Goal: Task Accomplishment & Management: Manage account settings

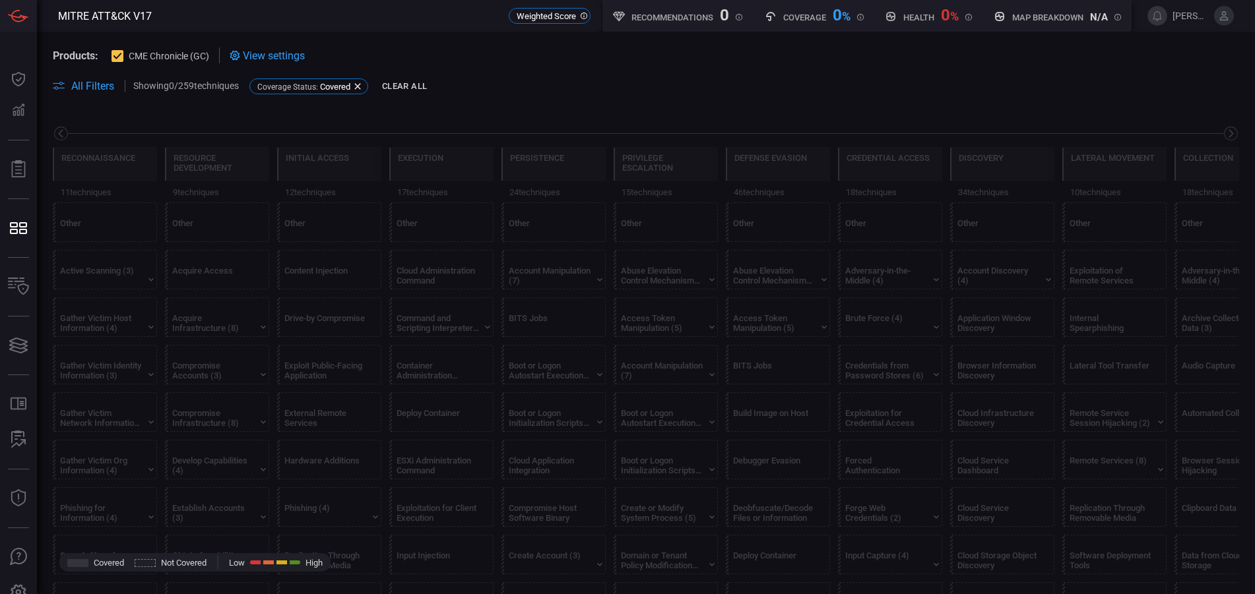
scroll to position [0, 173]
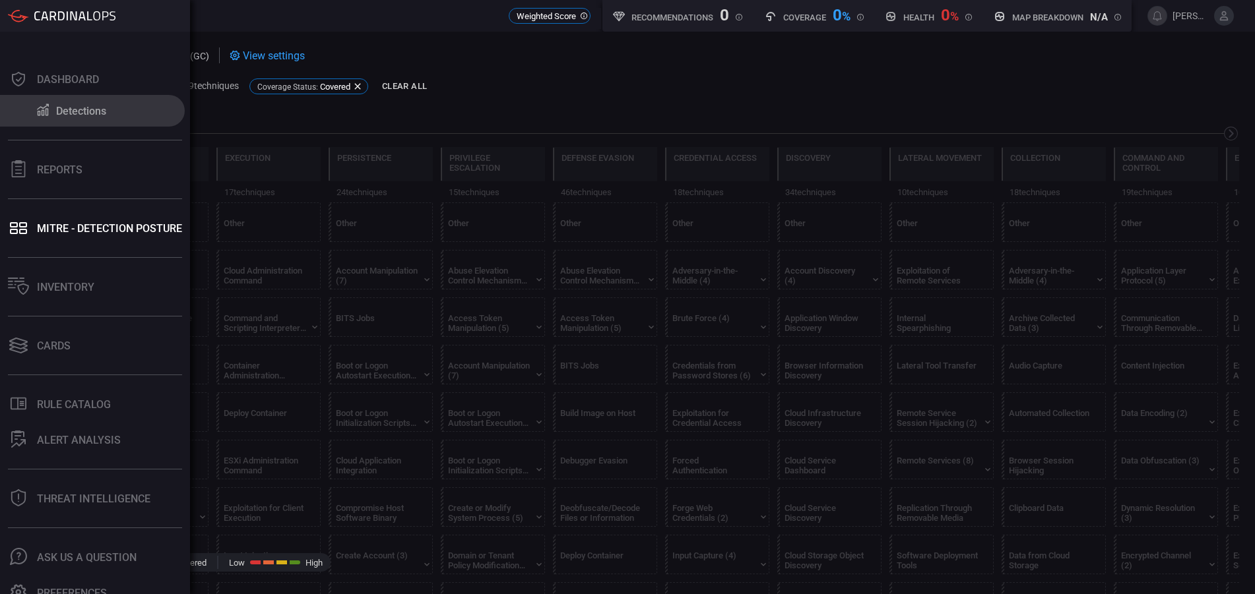
click at [67, 112] on div "Detections" at bounding box center [81, 111] width 50 height 13
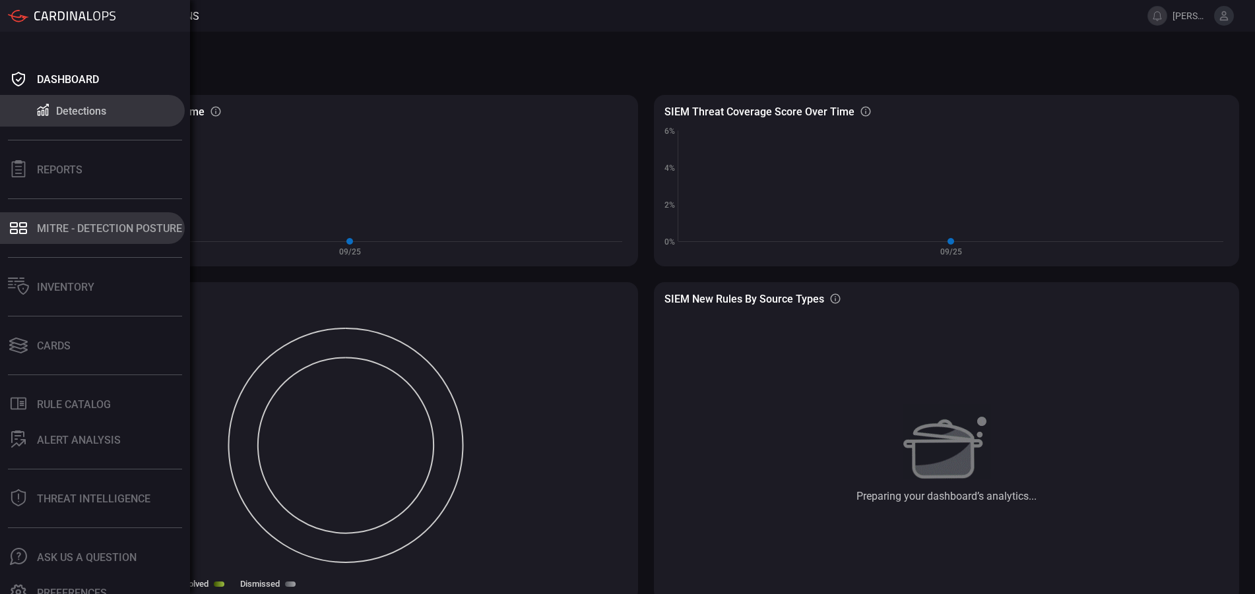
click at [71, 234] on div "MITRE - Detection Posture" at bounding box center [109, 228] width 145 height 13
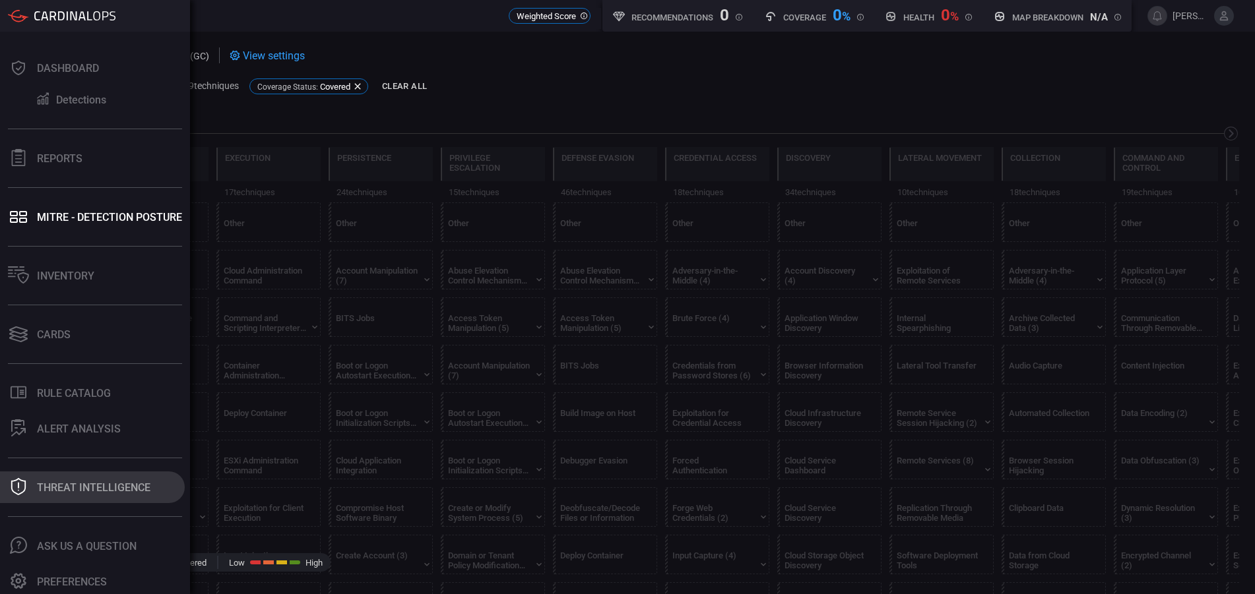
scroll to position [15, 0]
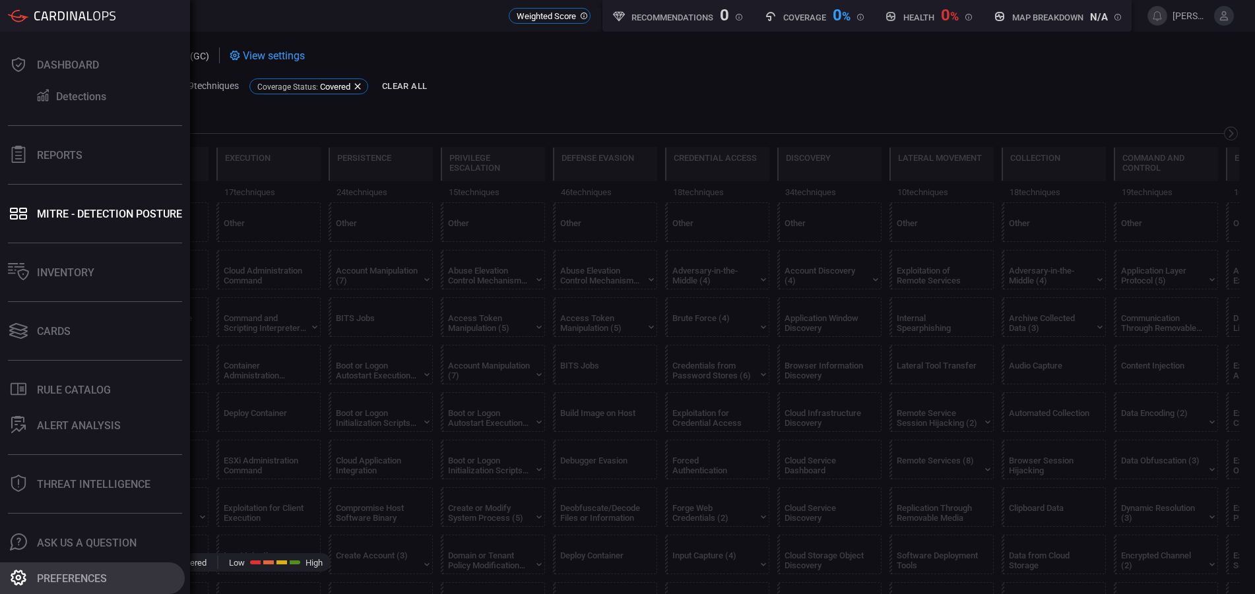
click at [53, 584] on div "Preferences" at bounding box center [72, 579] width 70 height 13
click at [53, 584] on button "Preferences" at bounding box center [92, 579] width 185 height 32
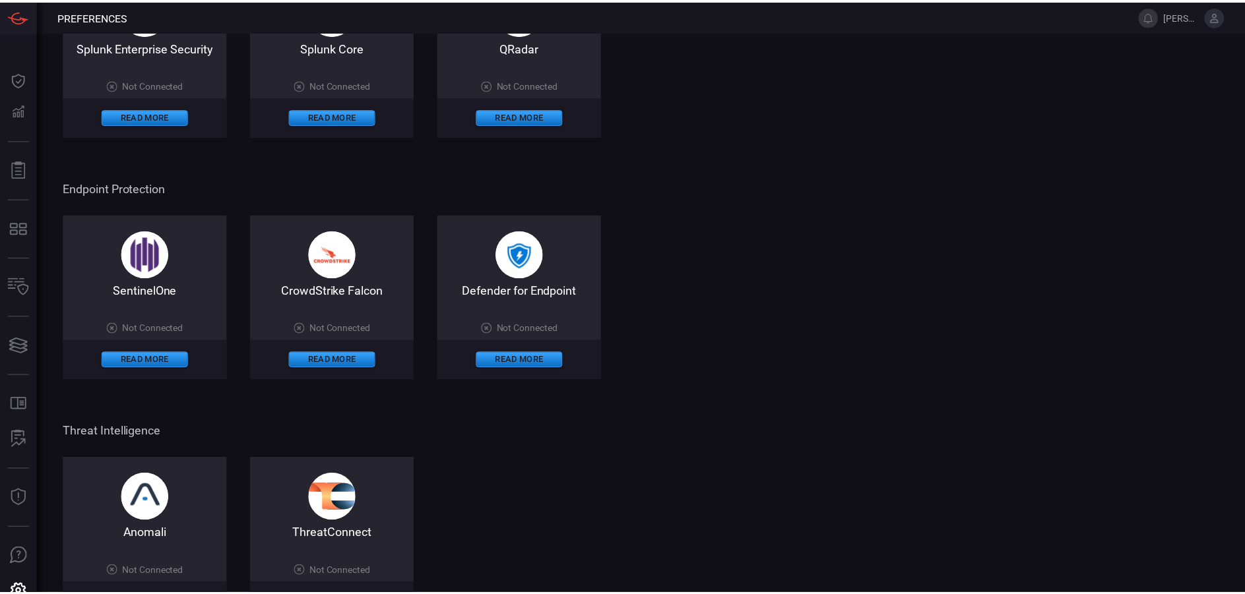
scroll to position [594, 0]
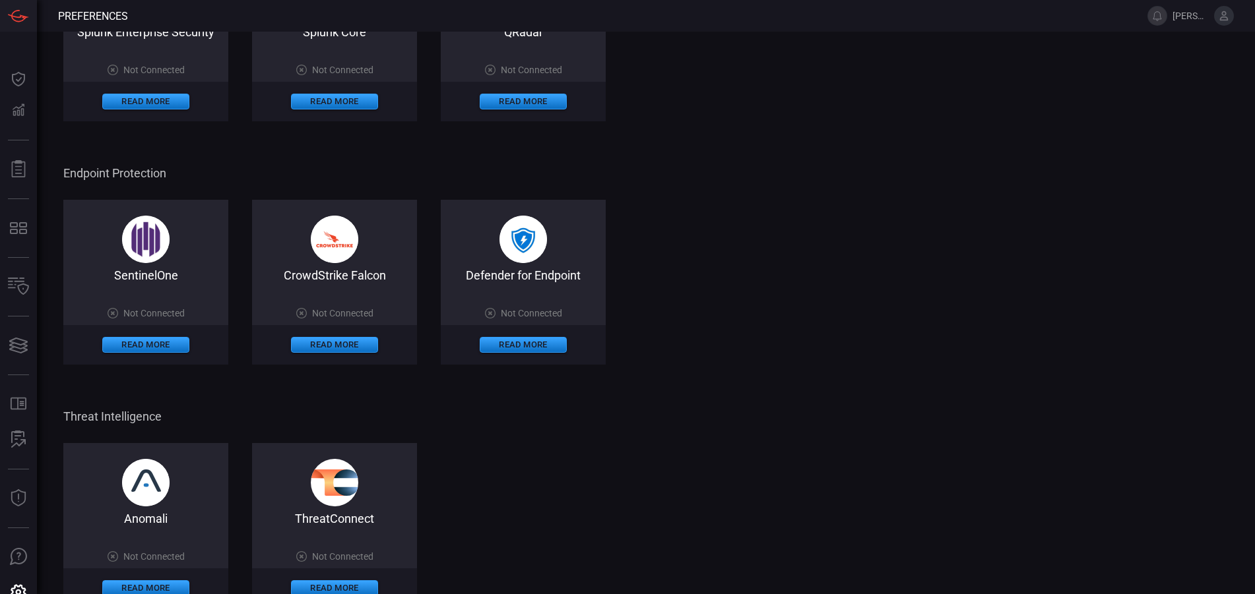
click at [359, 307] on span at bounding box center [334, 295] width 165 height 26
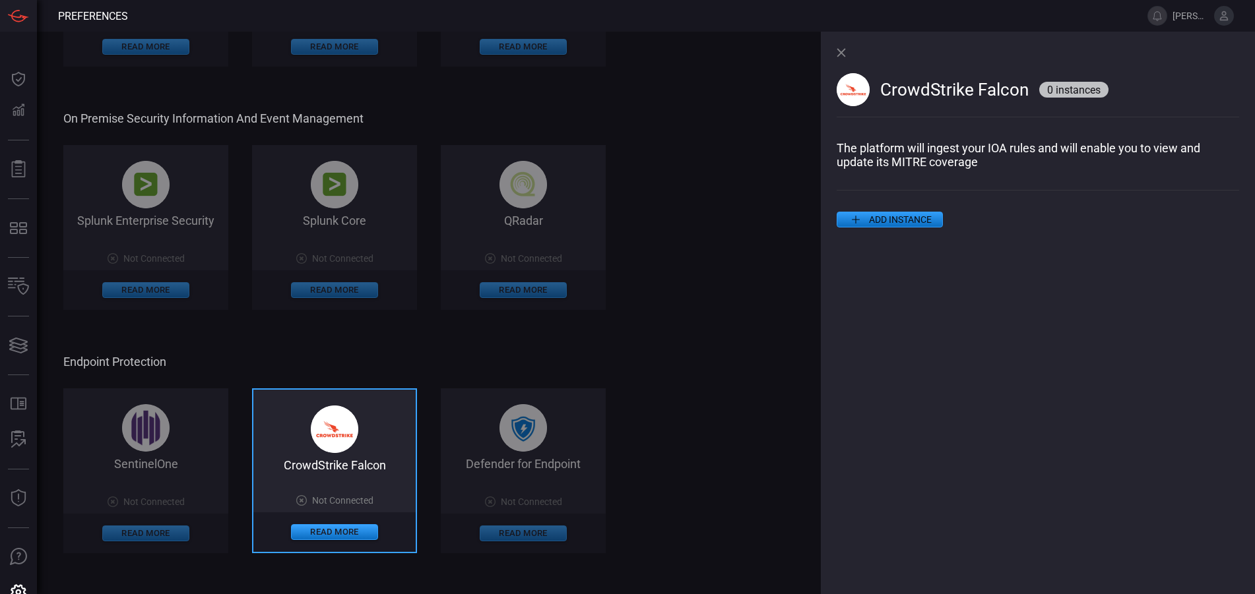
click at [820, 221] on div "Cloud Security Information and Event Management Splunk Enterprise Security on C…" at bounding box center [447, 143] width 769 height 1343
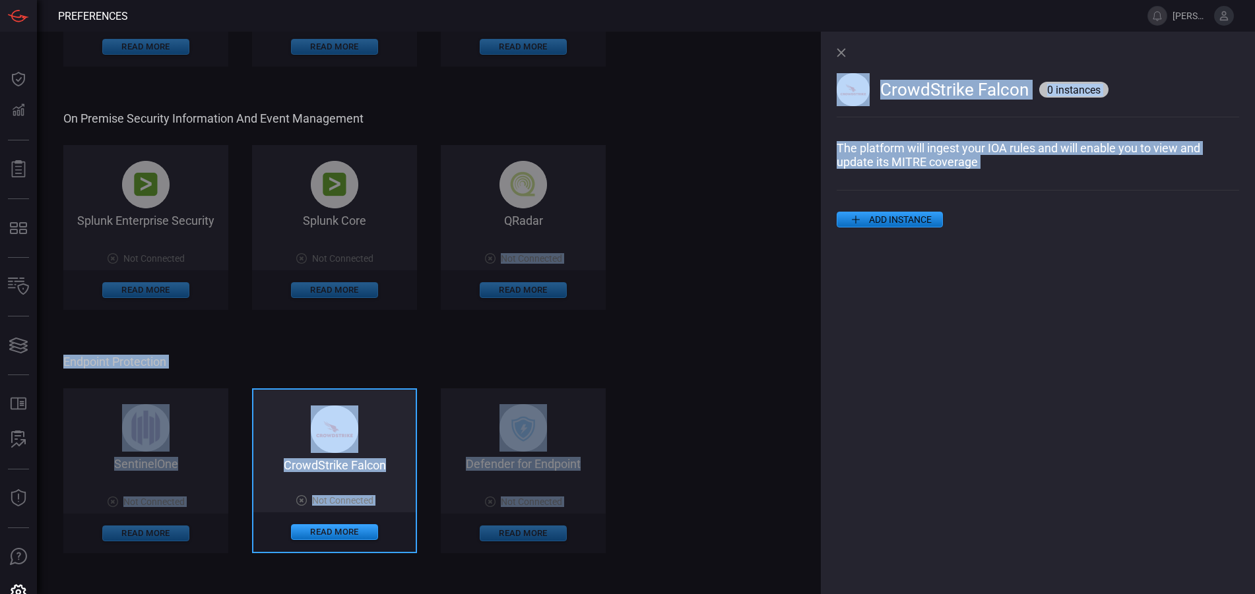
click at [866, 222] on button "ADD INSTANCE" at bounding box center [889, 220] width 106 height 16
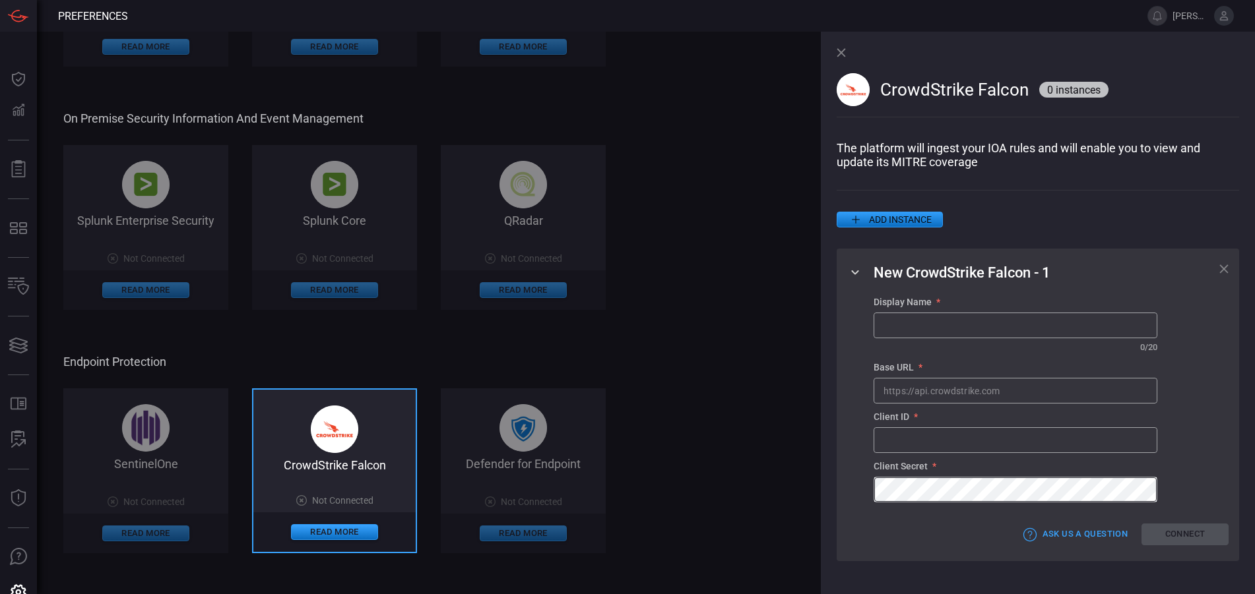
click at [962, 334] on input "text" at bounding box center [1015, 325] width 282 height 24
type input "Falcon EDR"
click at [914, 386] on input "text" at bounding box center [1015, 391] width 282 height 24
paste input "https://api.us-2.crowdstrike.com"
type input "https://api.us-2.crowdstrike.com"
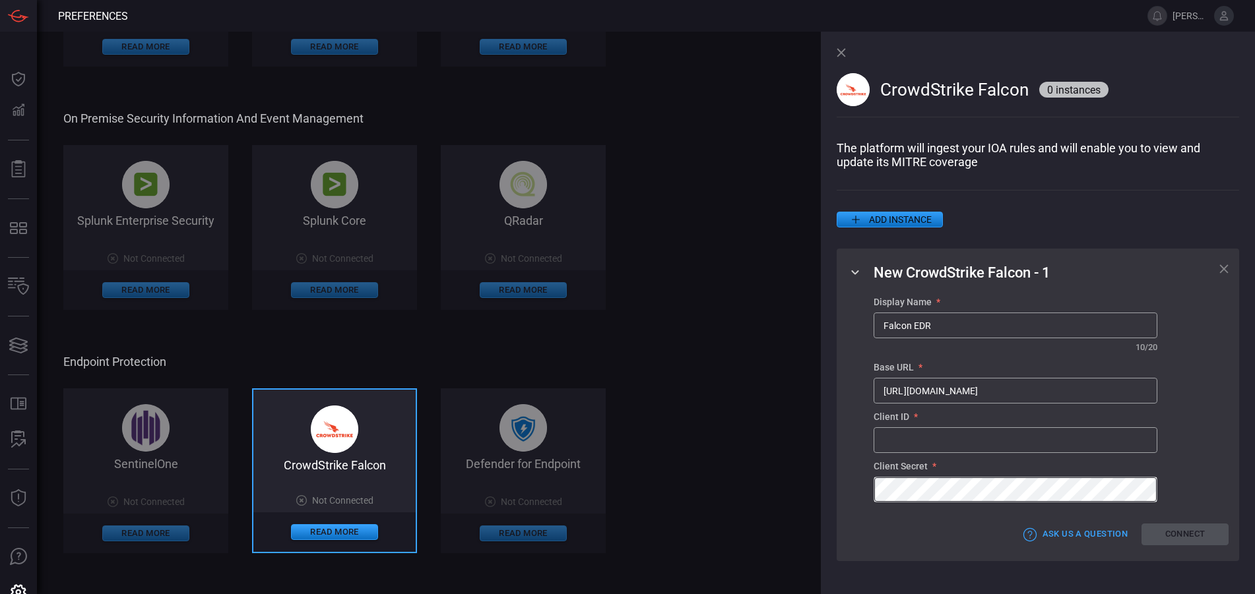
click at [943, 439] on input "text" at bounding box center [1015, 440] width 282 height 24
paste input "149250159d6249d3aeaa0472225a8af8"
type input "149250159d6249d3aeaa0472225a8af8"
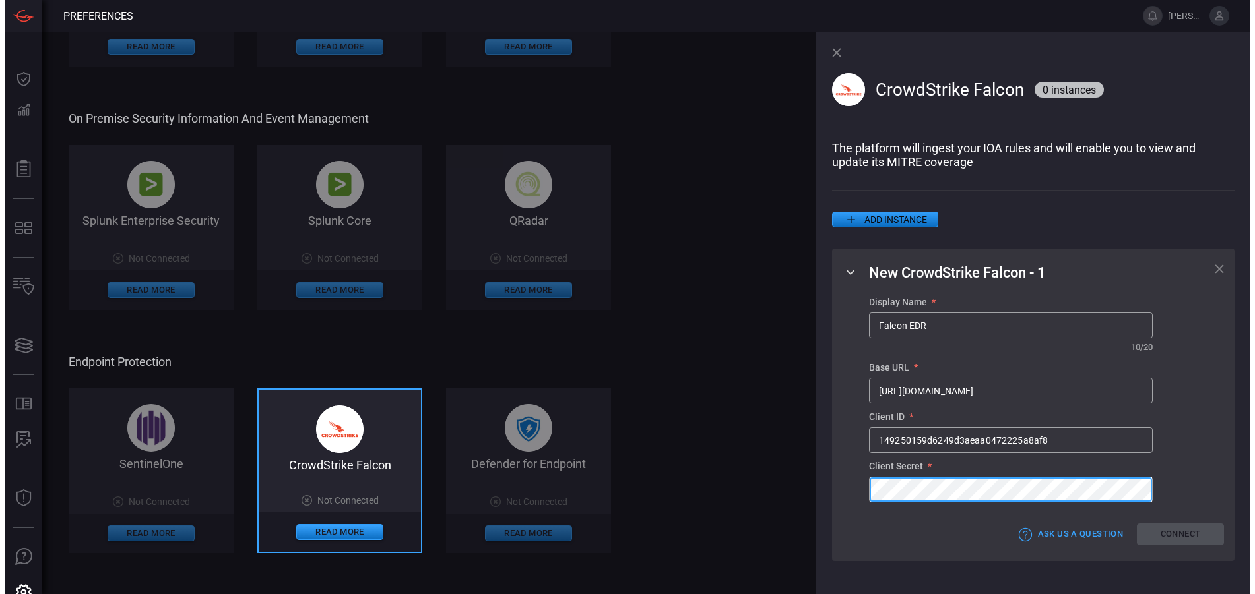
scroll to position [0, 0]
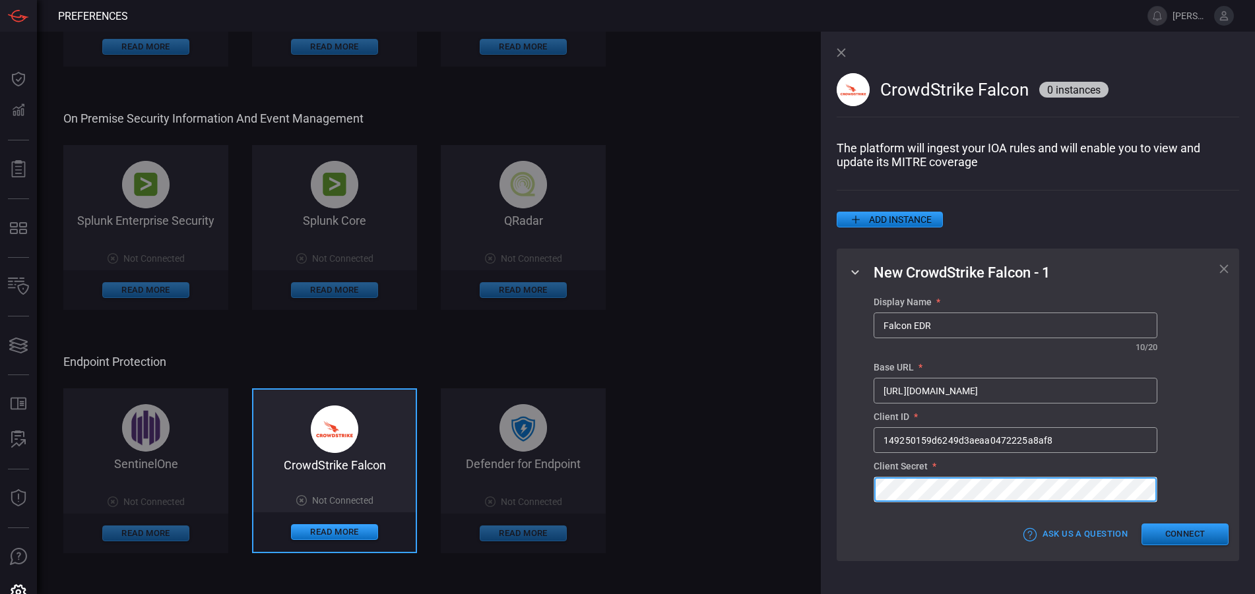
click at [1185, 532] on button "Connect" at bounding box center [1184, 535] width 87 height 22
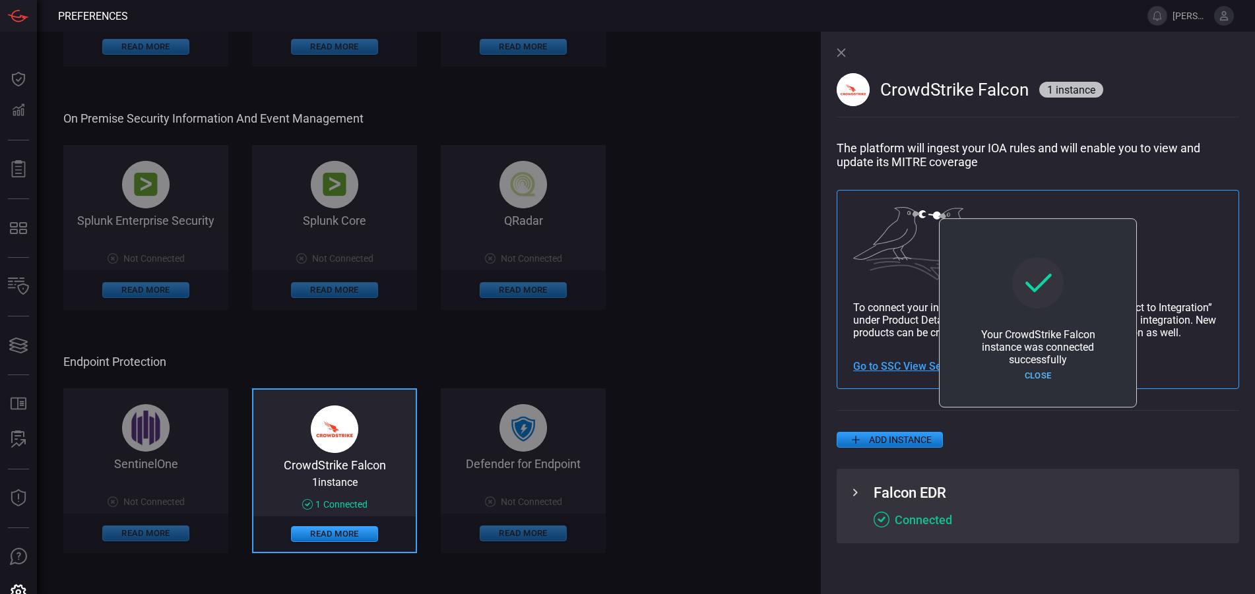
click at [1046, 375] on button "Close" at bounding box center [1037, 376] width 87 height 20
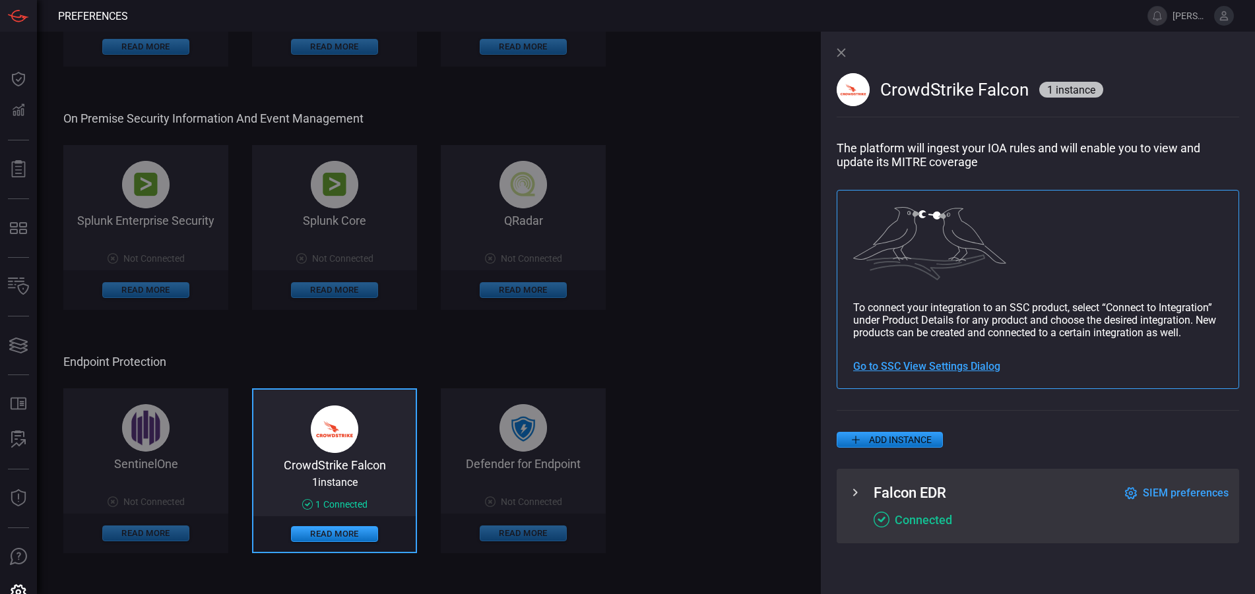
click at [919, 364] on span "Go to SSC View Settings Dialog" at bounding box center [926, 366] width 147 height 13
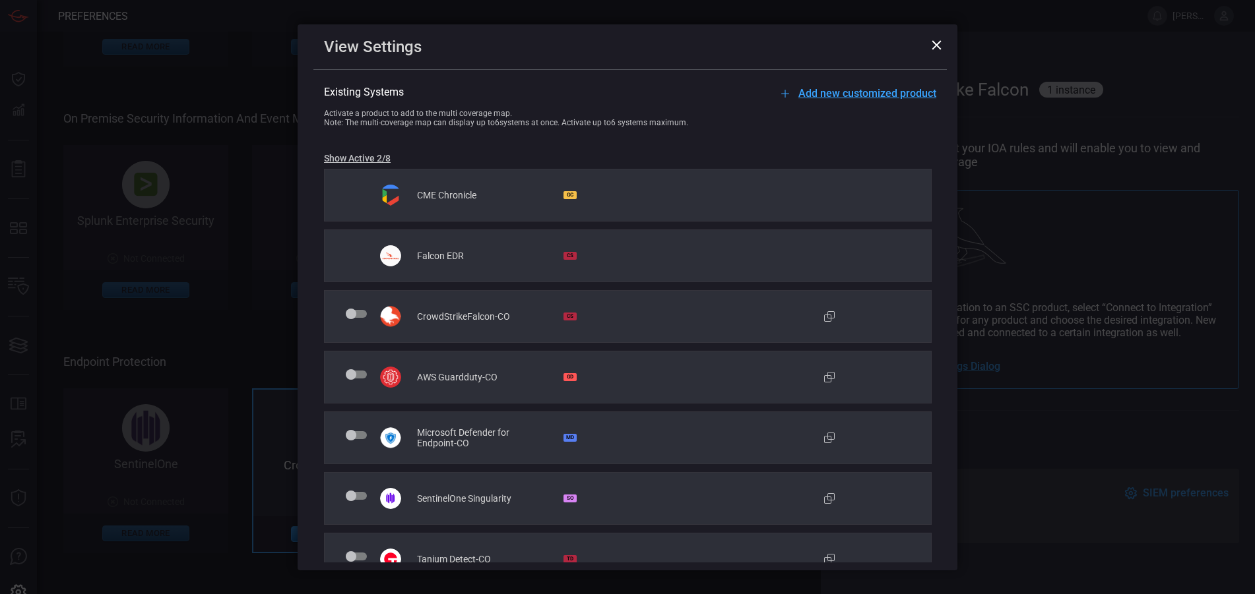
click at [936, 42] on icon at bounding box center [936, 45] width 10 height 10
click at [936, 42] on div "CrowdStrike Falcon 1 instance" at bounding box center [1037, 86] width 402 height 109
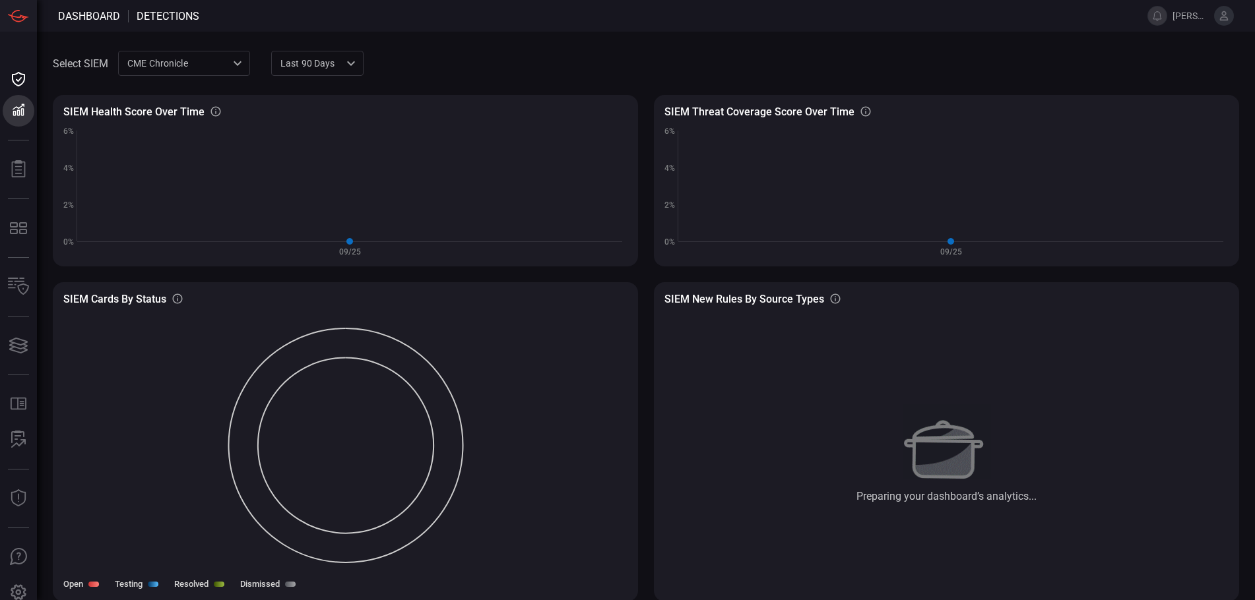
scroll to position [1, 0]
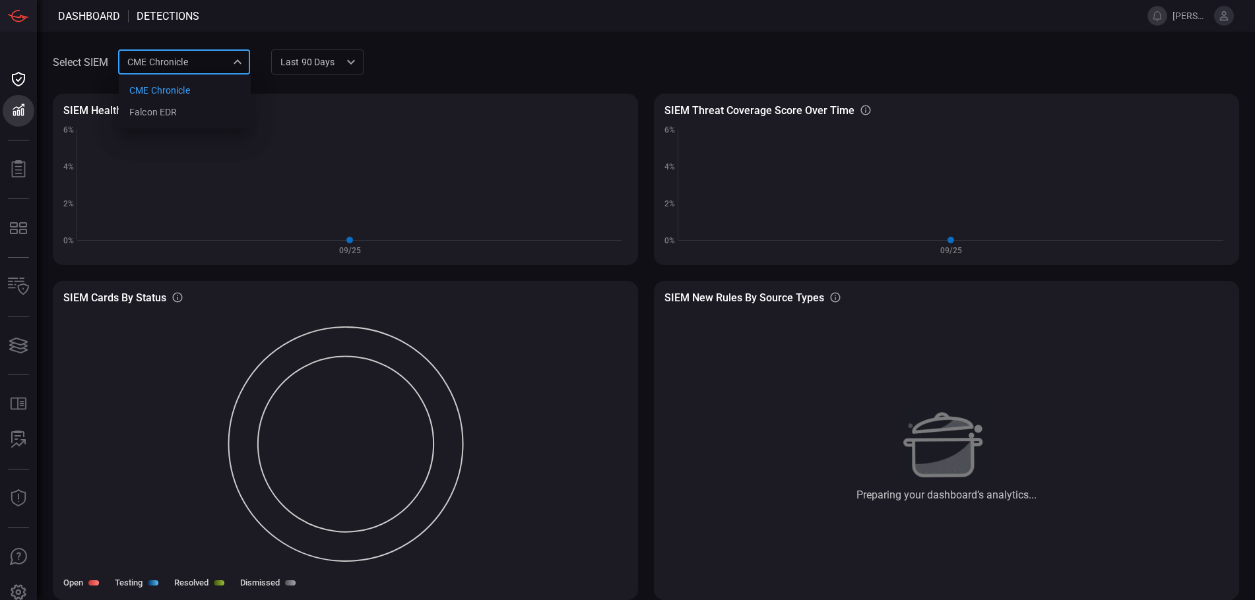
click at [239, 59] on div "CME Chronicle 9443d89a-92a9-45ac-b6c4-f44b6c178739 CME Chronicle Falcon EDR ​" at bounding box center [184, 61] width 132 height 24
click at [197, 108] on li "Falcon EDR" at bounding box center [185, 113] width 132 height 22
type input "d4bd91da-3204-42b7-b142-746347e12a35"
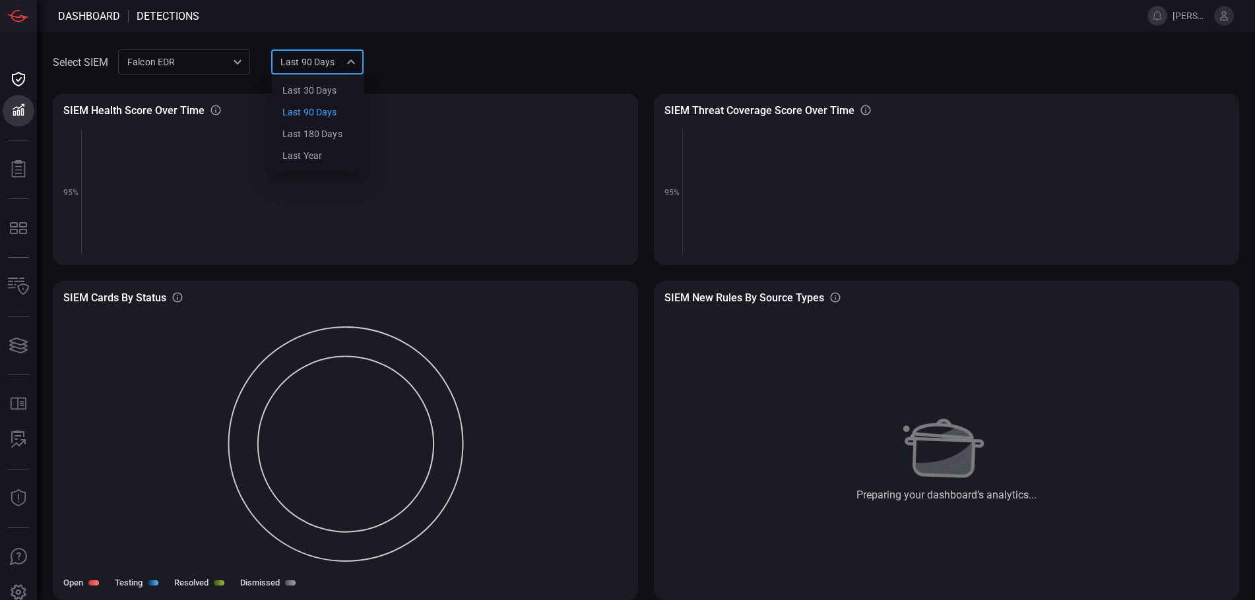
click at [309, 61] on div "Last 90 days quarter Last 30 days Last 90 days Last 180 days Last year ​" at bounding box center [317, 61] width 92 height 24
click at [325, 84] on div "Last 30 days" at bounding box center [309, 91] width 55 height 14
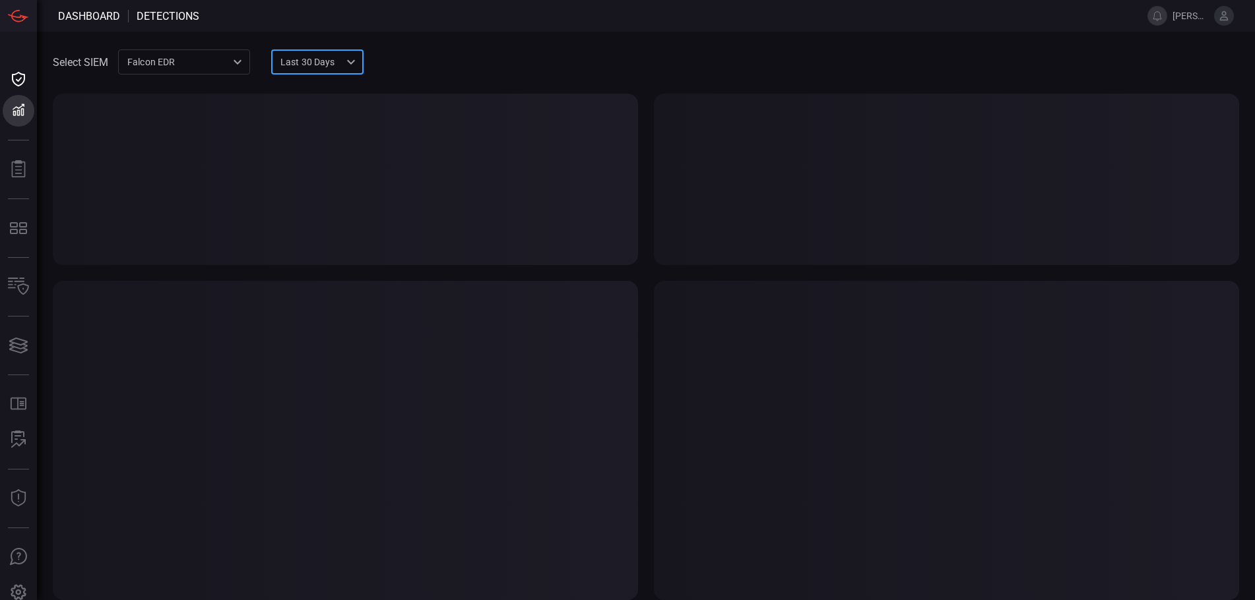
type input "month"
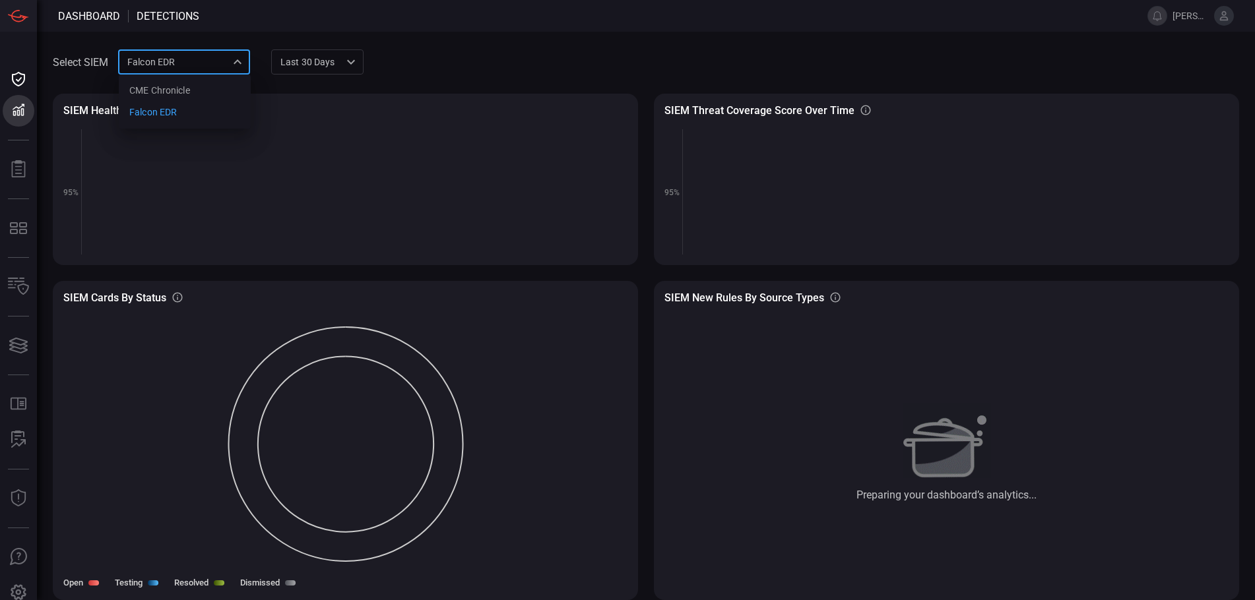
click at [215, 63] on div "Falcon EDR d4bd91da-3204-42b7-b142-746347e12a35 CME Chronicle Falcon EDR ​" at bounding box center [184, 61] width 132 height 24
click at [205, 85] on li "CME Chronicle" at bounding box center [185, 91] width 132 height 22
type input "9443d89a-92a9-45ac-b6c4-f44b6c178739"
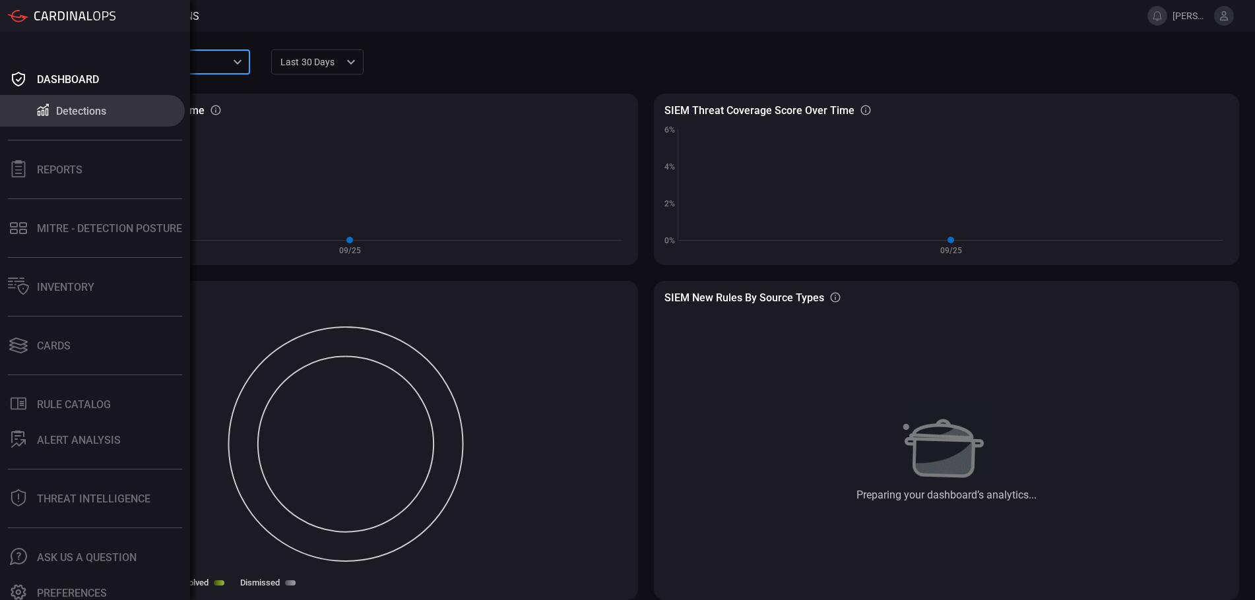
click at [32, 177] on button "Reports" at bounding box center [92, 170] width 185 height 32
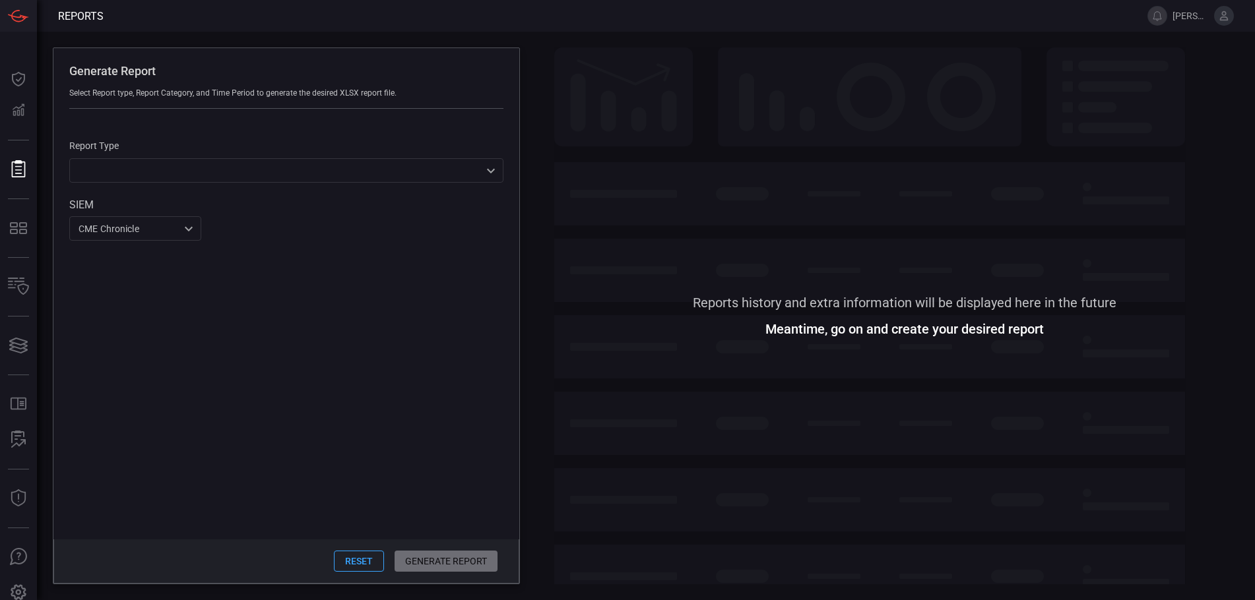
click at [162, 168] on div "​ ​" at bounding box center [286, 170] width 434 height 24
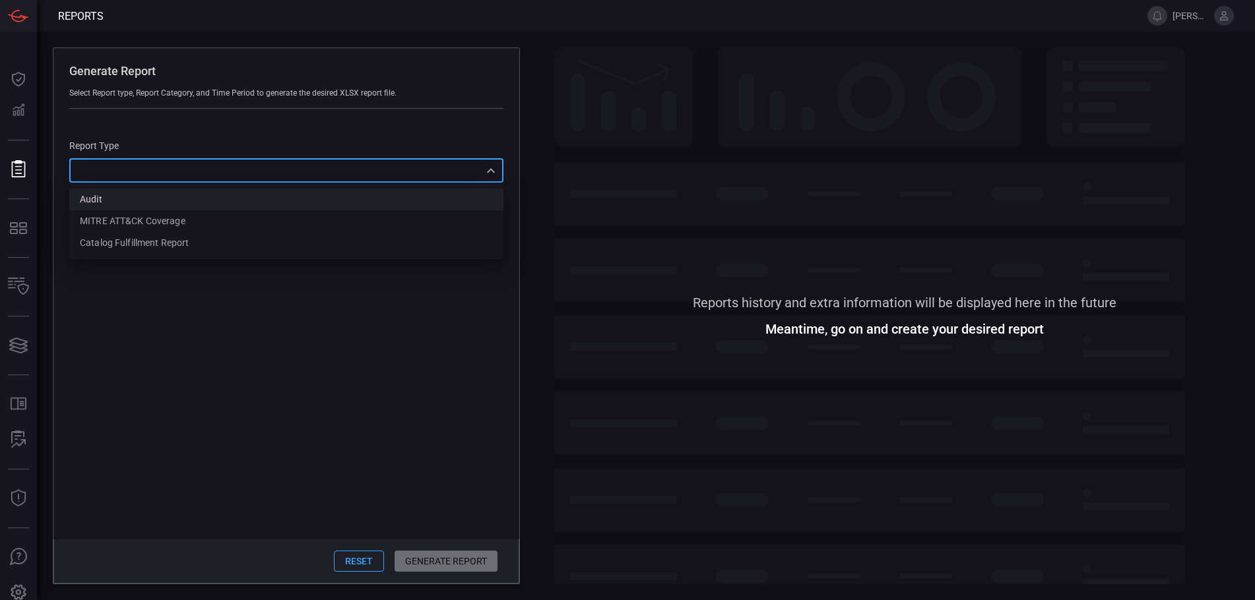
click at [154, 205] on li "Audit" at bounding box center [286, 200] width 434 height 22
type input "Audit"
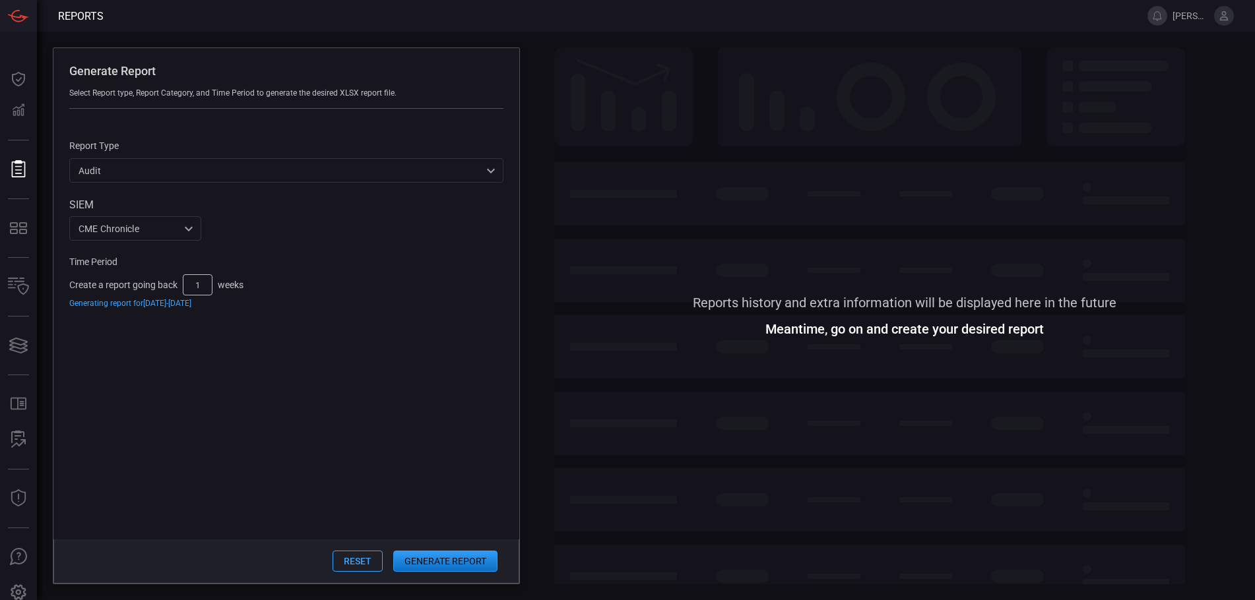
click at [205, 286] on input "1" at bounding box center [198, 284] width 30 height 21
click at [193, 284] on input "1" at bounding box center [198, 284] width 30 height 21
click at [201, 284] on input "1" at bounding box center [198, 284] width 30 height 21
type input "4"
click at [473, 569] on button "Generate Report" at bounding box center [445, 561] width 104 height 21
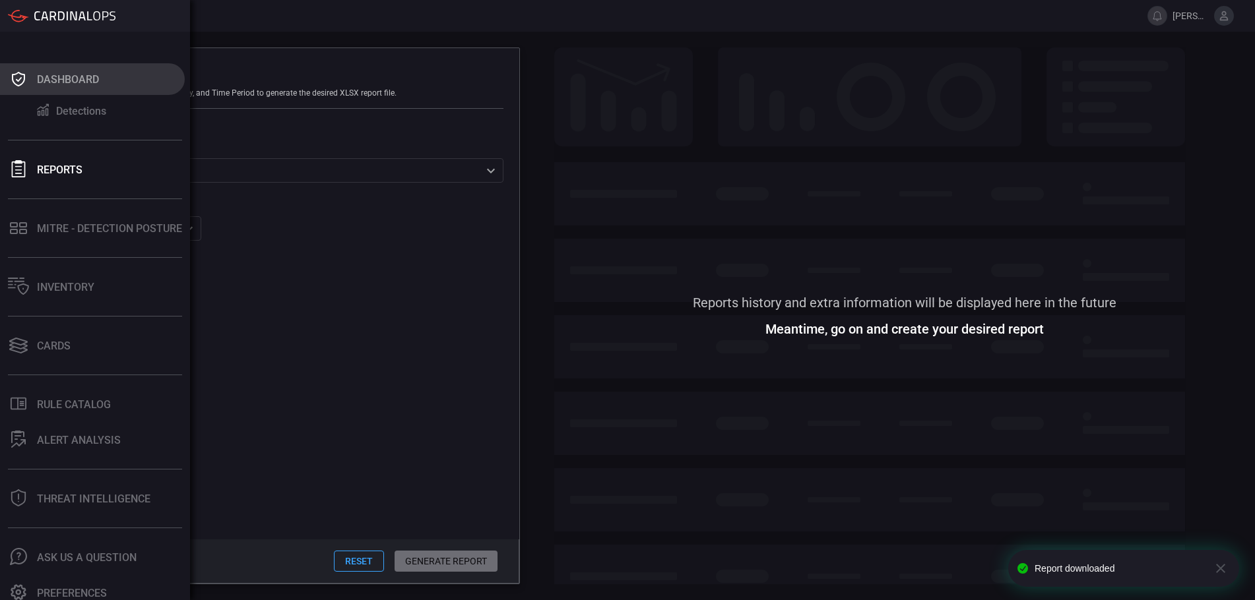
click at [27, 77] on icon at bounding box center [18, 79] width 21 height 18
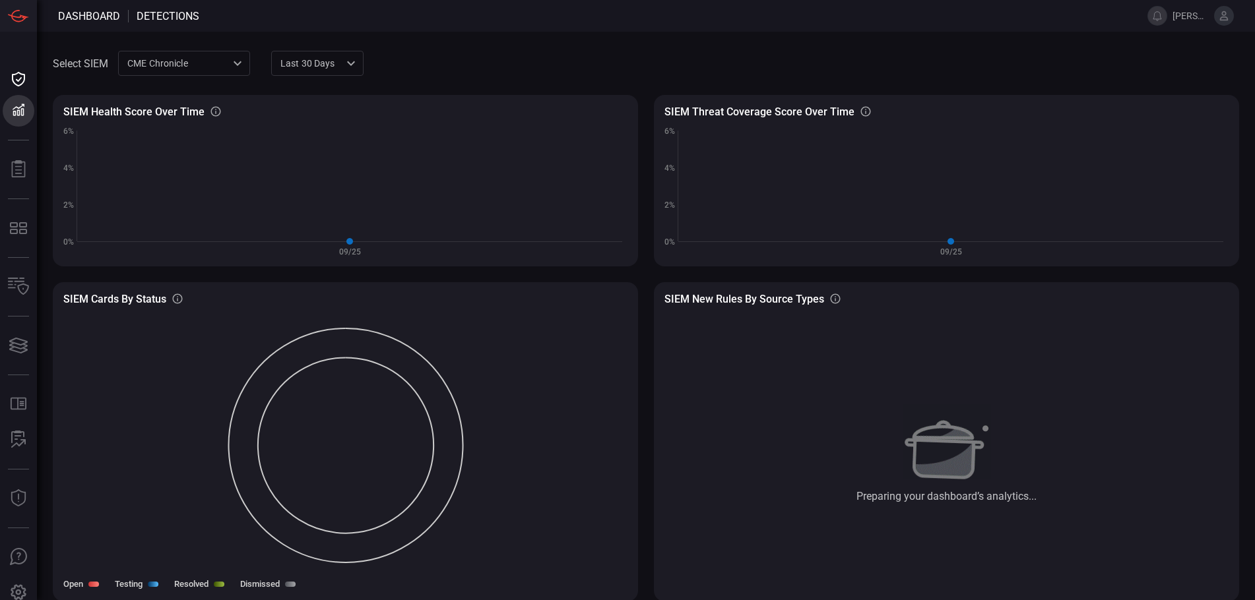
click at [174, 60] on div "CME Chronicle 9443d89a-92a9-45ac-b6c4-f44b6c178739 ​" at bounding box center [184, 63] width 132 height 24
click at [172, 118] on div "Falcon EDR" at bounding box center [152, 114] width 47 height 14
click at [183, 70] on div "Falcon EDR d4bd91da-3204-42b7-b142-746347e12a35 ​" at bounding box center [184, 63] width 132 height 24
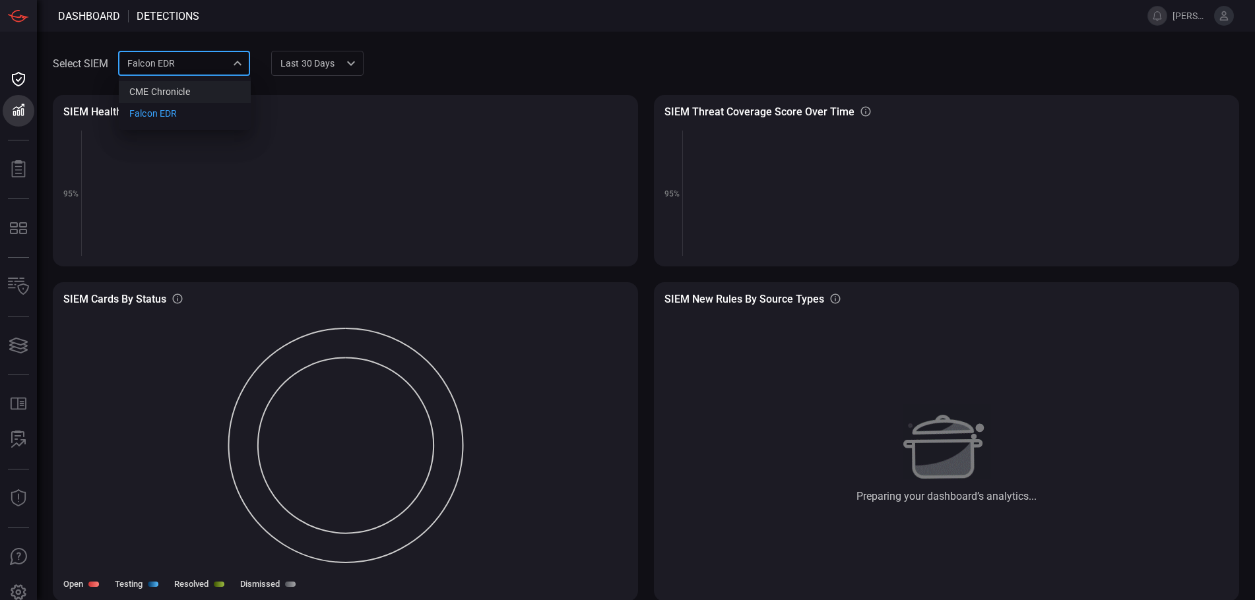
click at [177, 88] on div "CME Chronicle" at bounding box center [159, 92] width 61 height 14
type input "9443d89a-92a9-45ac-b6c4-f44b6c178739"
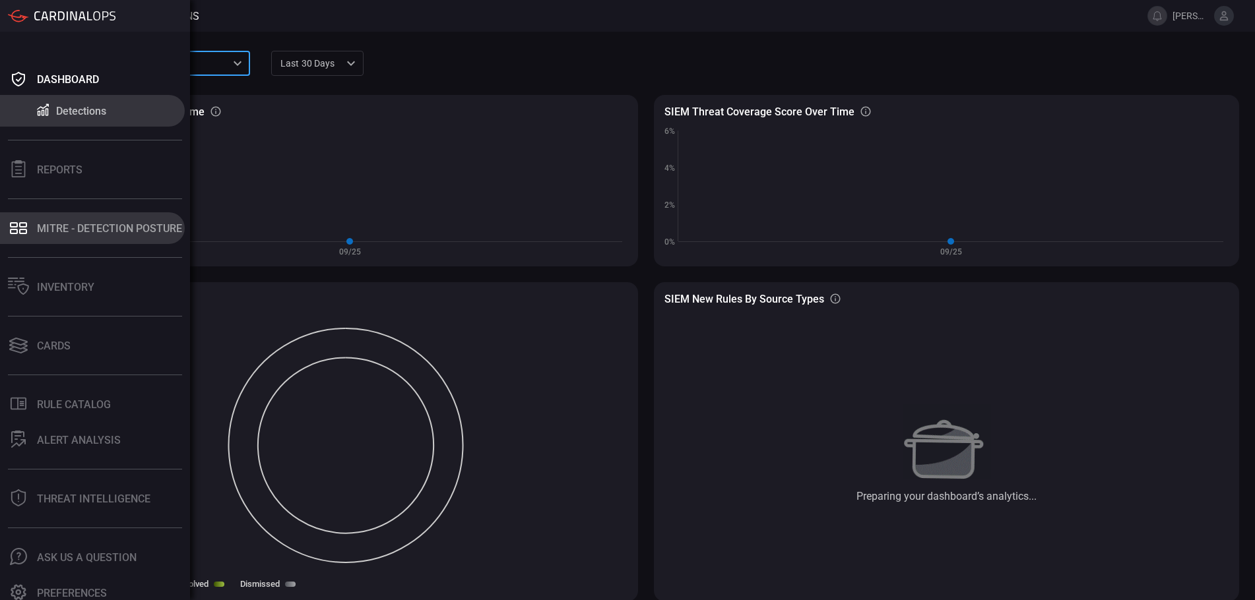
click at [108, 231] on div "MITRE - Detection Posture" at bounding box center [109, 228] width 145 height 13
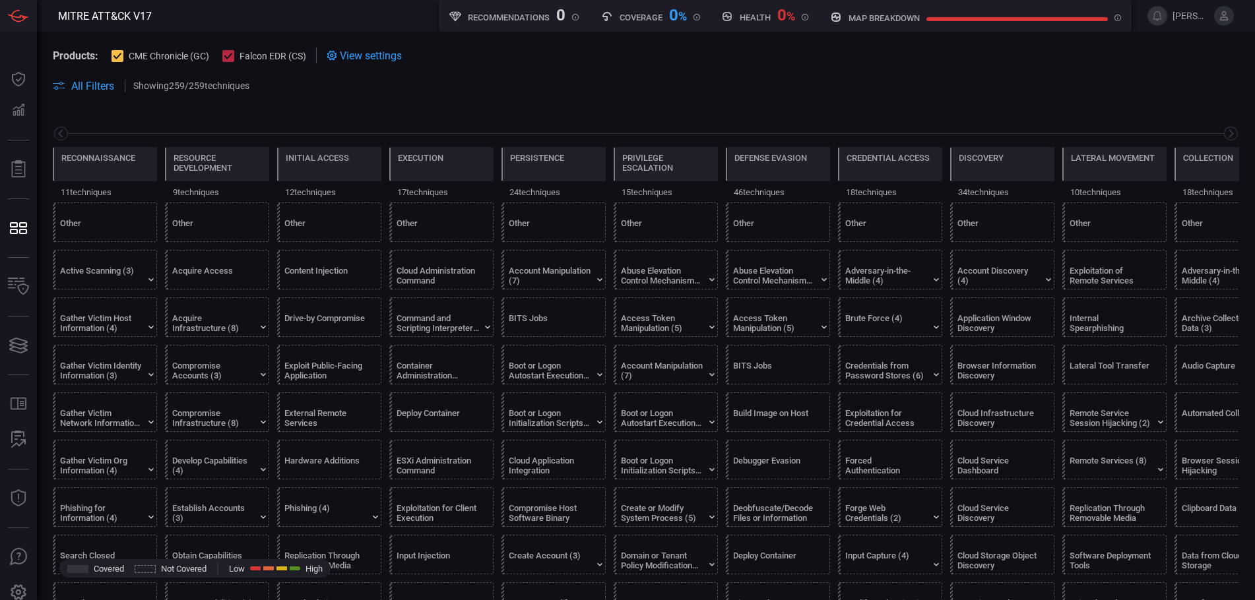
scroll to position [0, 173]
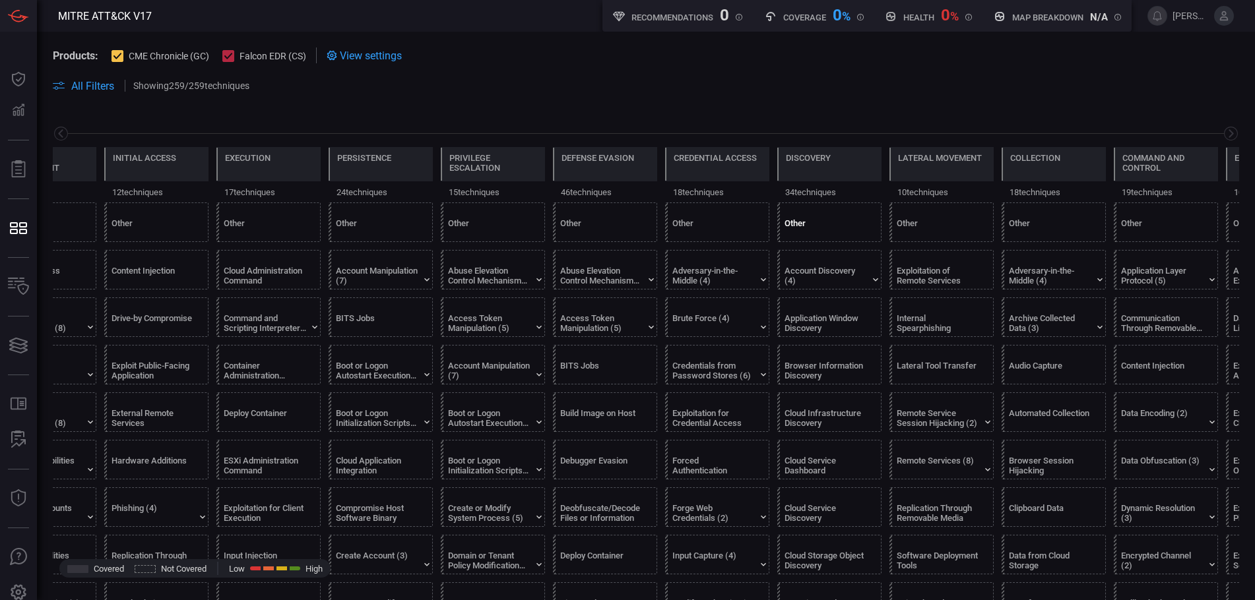
click at [848, 209] on div at bounding box center [831, 211] width 95 height 9
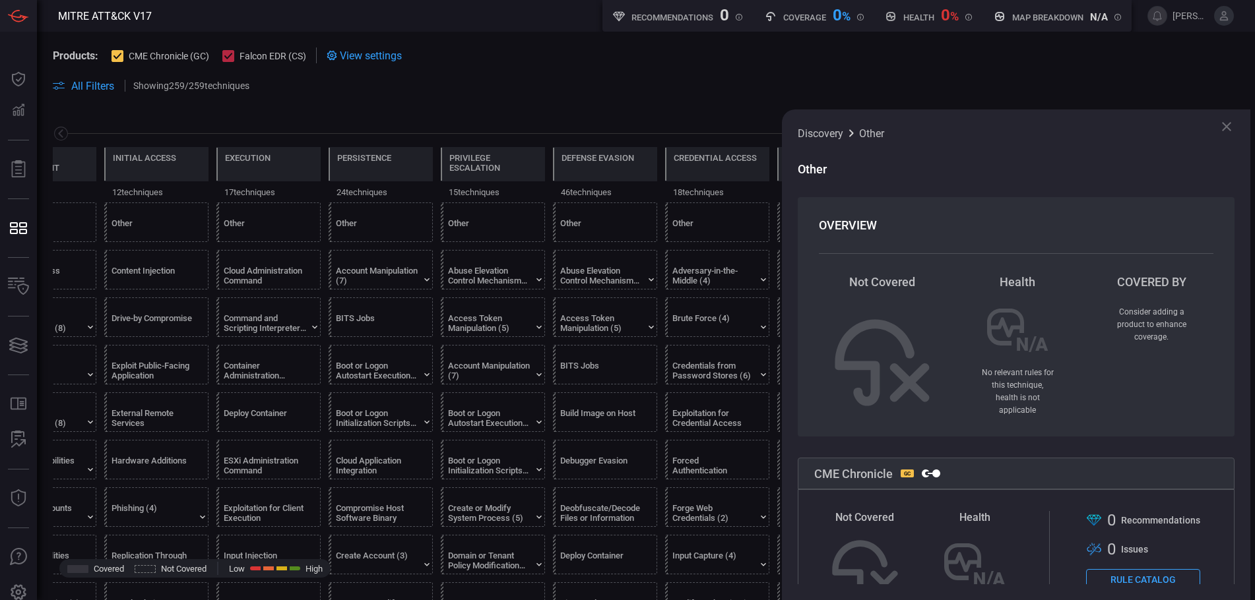
click at [1231, 126] on icon at bounding box center [1226, 127] width 16 height 16
